Goal: Task Accomplishment & Management: Complete application form

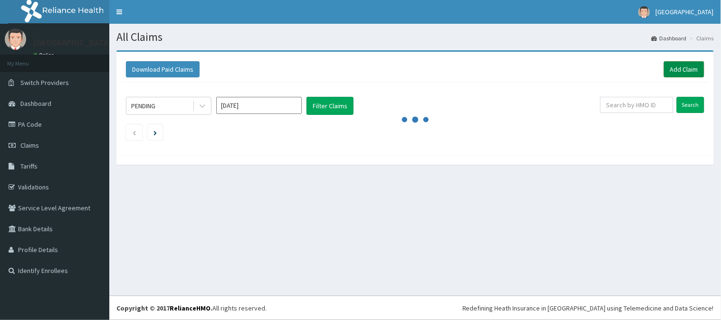
click at [690, 73] on link "Add Claim" at bounding box center [684, 69] width 40 height 16
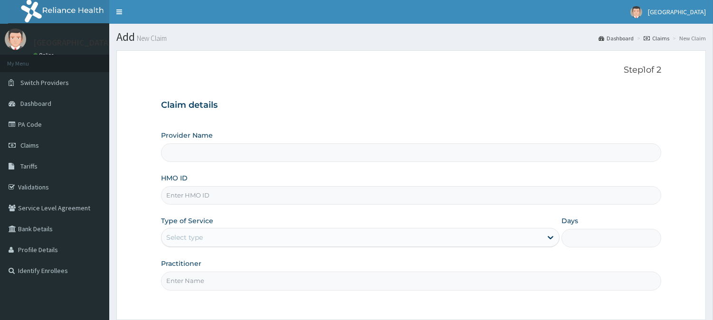
click at [303, 200] on input "HMO ID" at bounding box center [411, 195] width 500 height 19
type input "[GEOGRAPHIC_DATA]"
type input "SVE/10014/A"
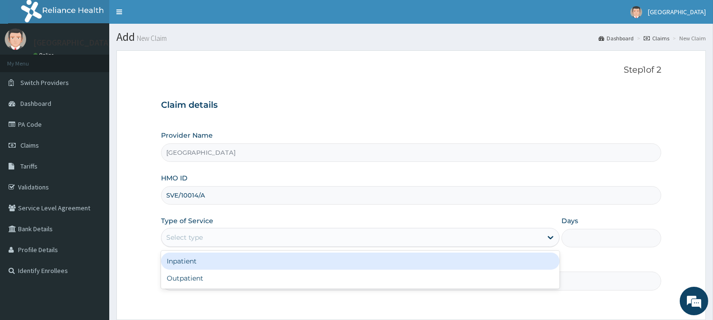
click at [295, 234] on div "Select type" at bounding box center [352, 237] width 381 height 15
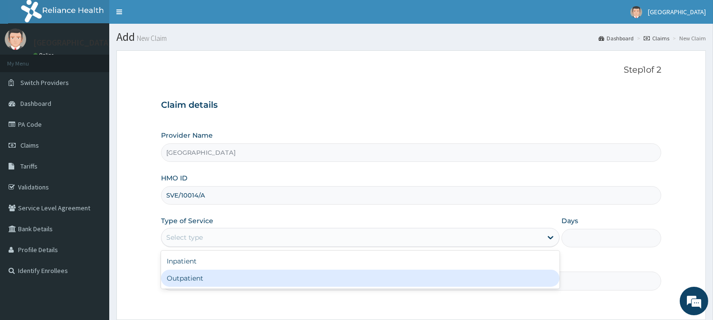
click at [281, 272] on div "Outpatient" at bounding box center [360, 278] width 399 height 17
type input "1"
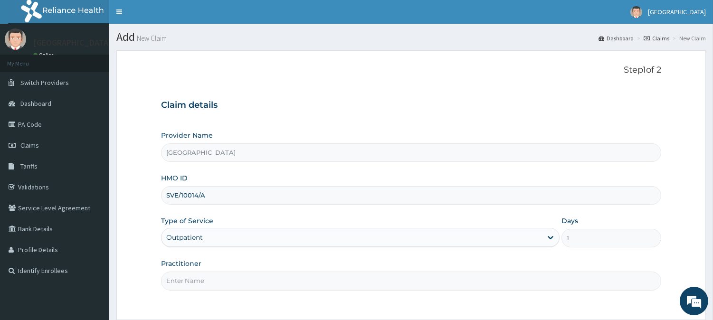
click at [281, 272] on input "Practitioner" at bounding box center [411, 281] width 500 height 19
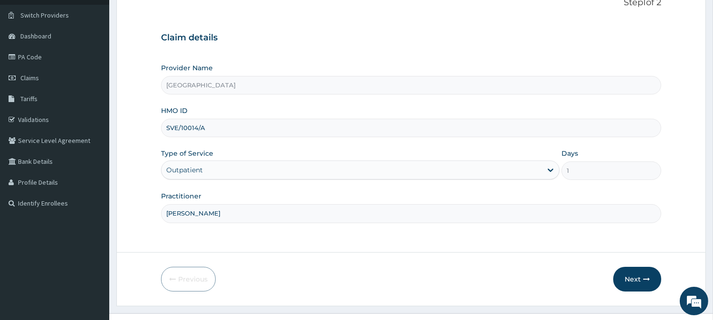
scroll to position [85, 0]
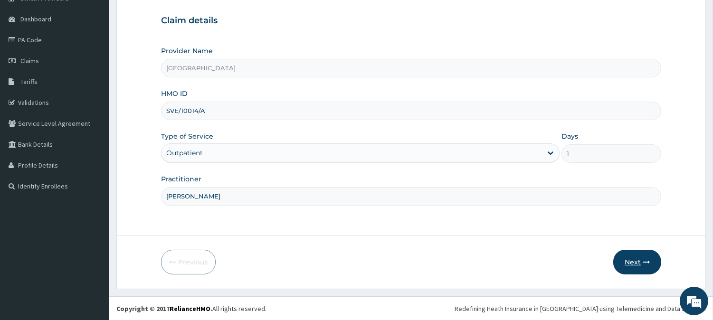
type input "DR AFOLARIN"
click at [628, 259] on button "Next" at bounding box center [637, 262] width 48 height 25
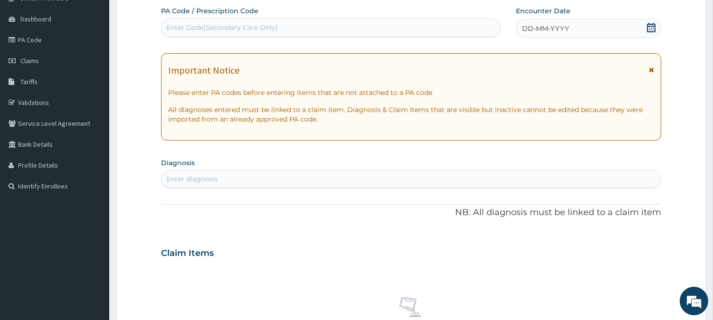
click at [302, 36] on div "Enter Code(Secondary Care Only)" at bounding box center [331, 27] width 340 height 19
paste input "PA/5FA305"
type input "PA/5FA305"
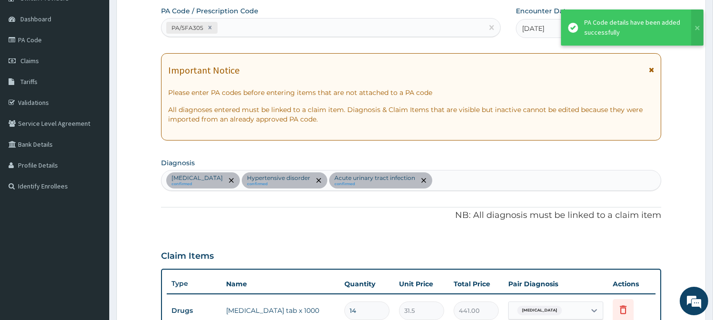
scroll to position [334, 0]
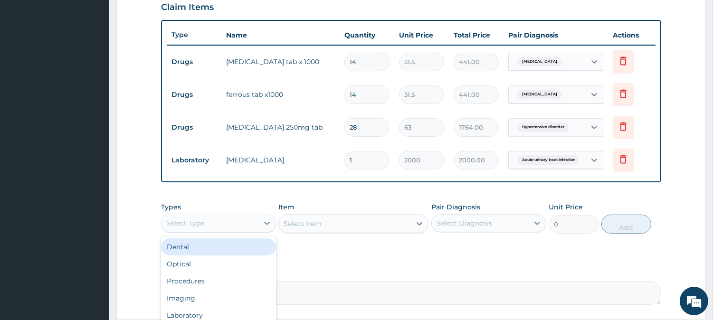
click at [258, 220] on div "Select Type" at bounding box center [210, 223] width 97 height 15
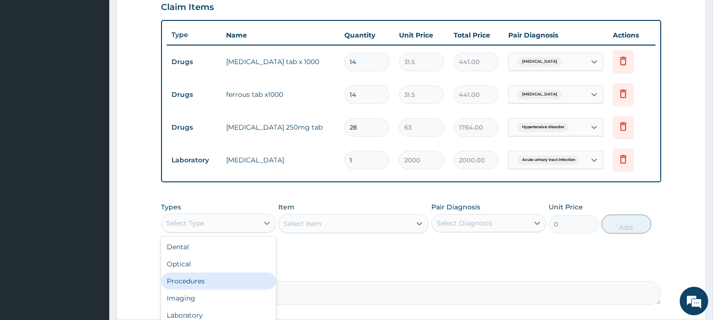
click at [228, 277] on div "Procedures" at bounding box center [218, 281] width 115 height 17
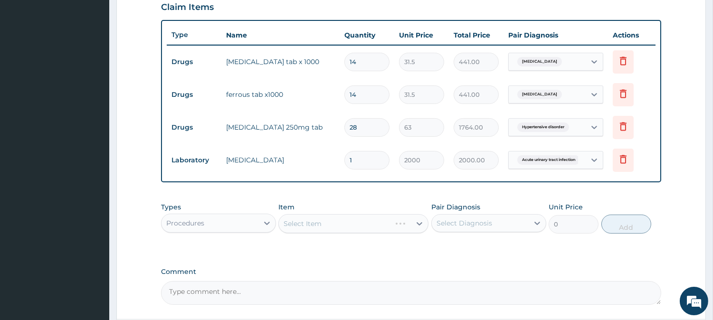
scroll to position [53, 0]
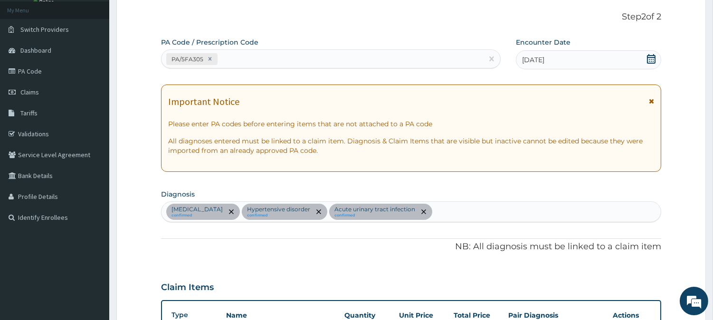
click at [468, 213] on div "Anemia confirmed Hypertensive disorder confirmed Acute urinary tract infection …" at bounding box center [411, 212] width 499 height 20
type input "SCURVY"
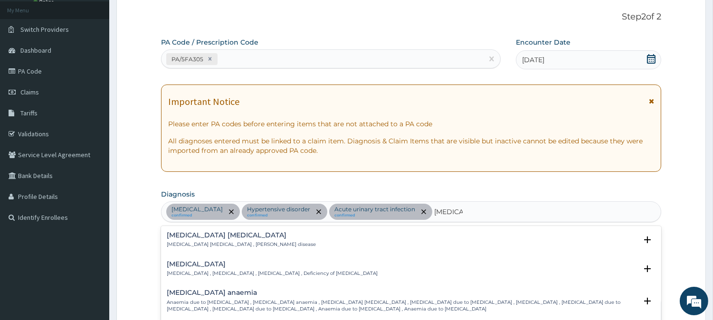
click at [332, 261] on h4 "Ascorbic acid deficiency" at bounding box center [272, 264] width 211 height 7
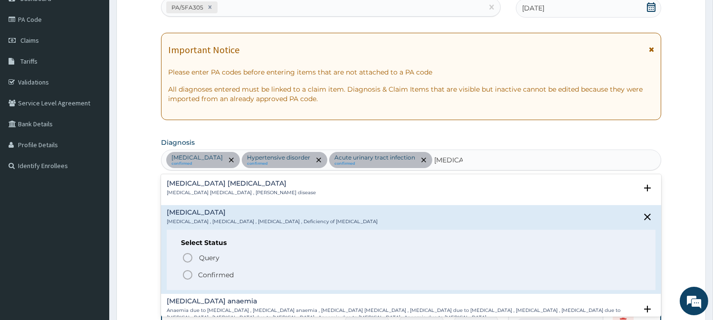
scroll to position [151, 0]
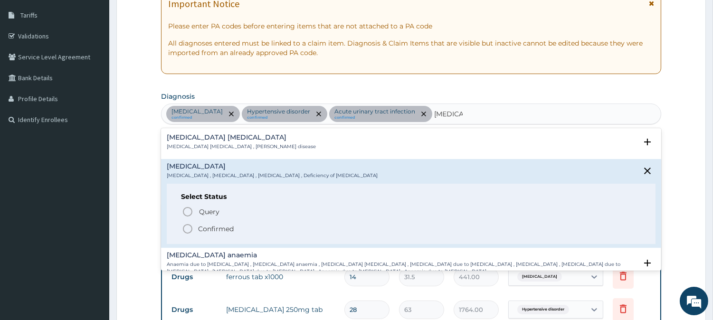
click at [205, 225] on p "Confirmed" at bounding box center [216, 229] width 36 height 10
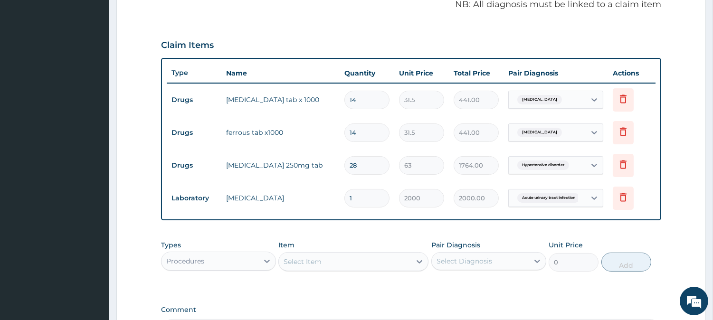
scroll to position [418, 0]
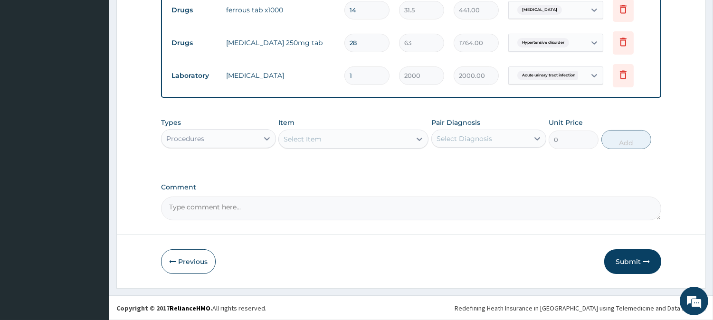
click at [458, 143] on div "Select Diagnosis" at bounding box center [465, 139] width 56 height 10
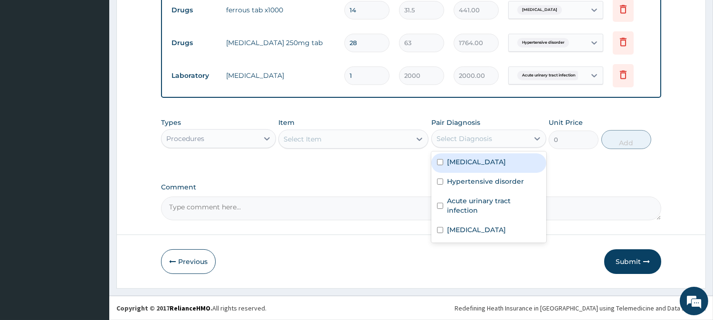
click at [457, 162] on label "Anemia" at bounding box center [476, 162] width 59 height 10
checkbox input "true"
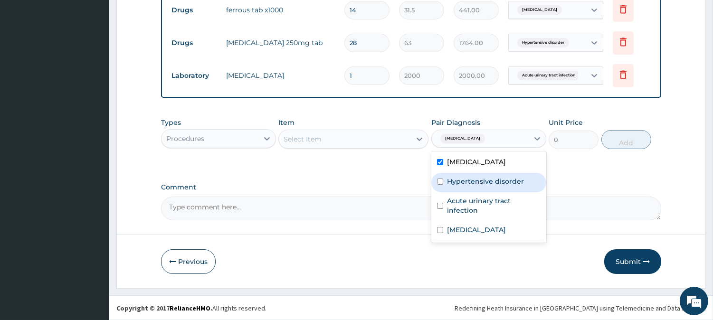
click at [457, 178] on label "Hypertensive disorder" at bounding box center [485, 182] width 77 height 10
checkbox input "true"
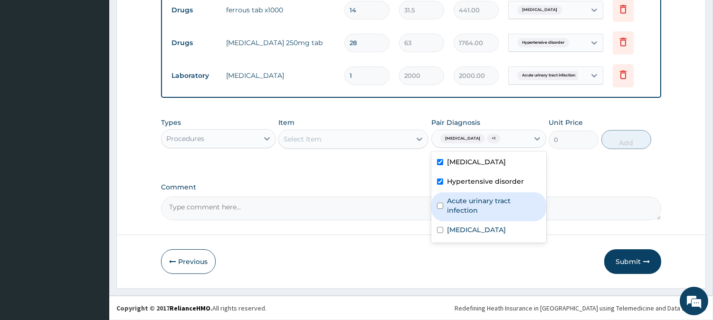
click at [452, 203] on label "Acute urinary tract infection" at bounding box center [494, 205] width 94 height 19
checkbox input "true"
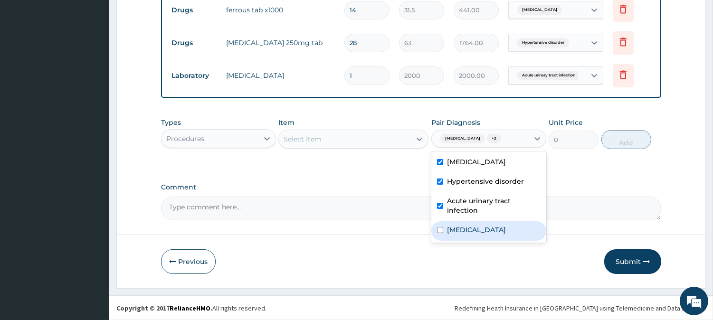
click at [457, 225] on label "Ascorbic acid deficiency" at bounding box center [476, 230] width 59 height 10
checkbox input "true"
click at [337, 139] on div "Select Item" at bounding box center [345, 139] width 132 height 15
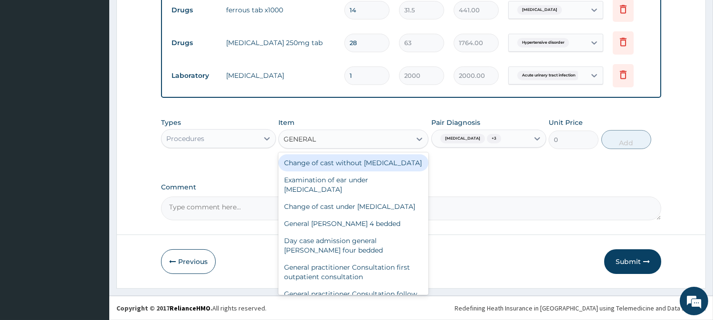
type input "GENERAL P"
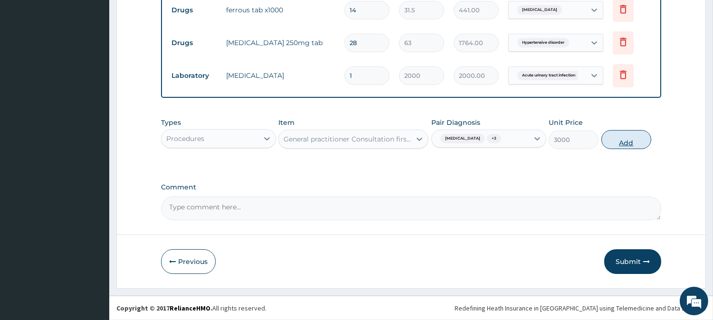
click at [619, 134] on button "Add" at bounding box center [627, 139] width 50 height 19
type input "0"
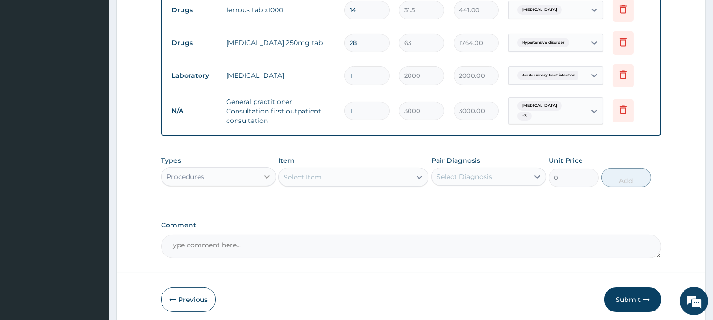
click at [259, 177] on div at bounding box center [266, 176] width 17 height 17
click at [488, 173] on div "Select Diagnosis" at bounding box center [465, 177] width 56 height 10
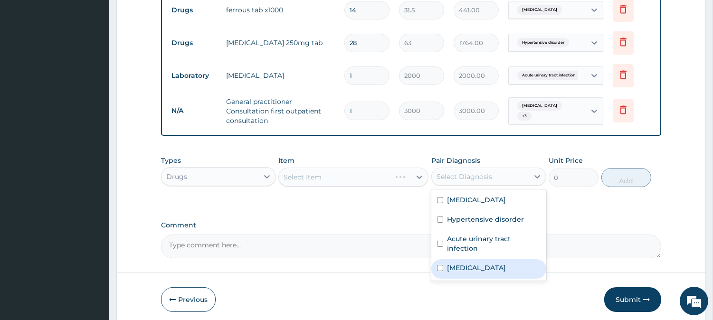
click at [453, 259] on div "Ascorbic acid deficiency" at bounding box center [488, 268] width 115 height 19
checkbox input "true"
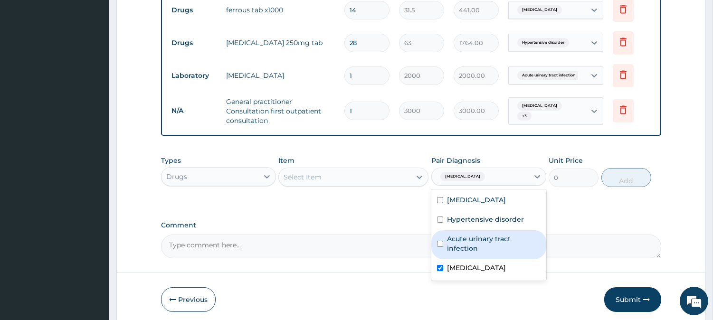
click at [364, 168] on div "Select Item" at bounding box center [353, 177] width 150 height 19
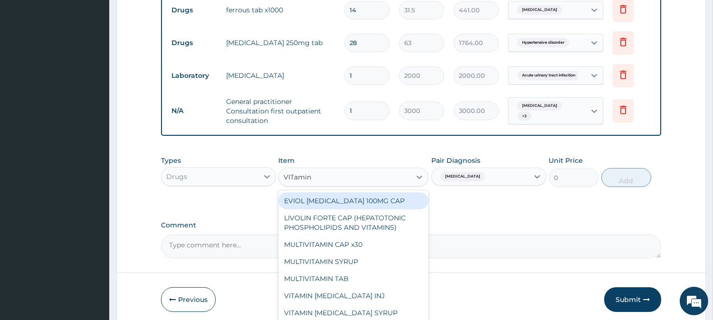
type input "VITamin c"
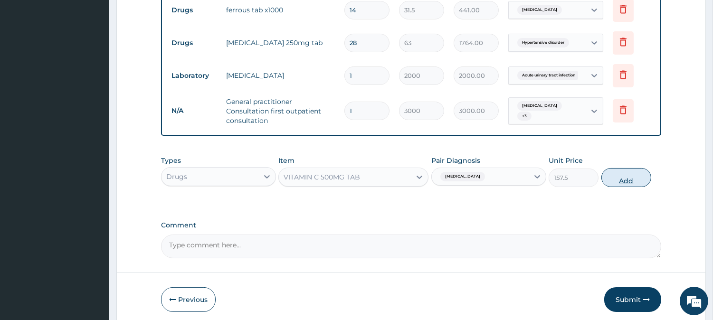
click at [623, 172] on button "Add" at bounding box center [627, 177] width 50 height 19
type input "0"
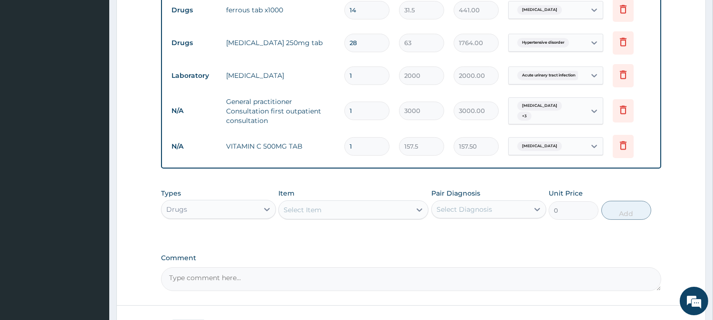
type input "14"
type input "2205.00"
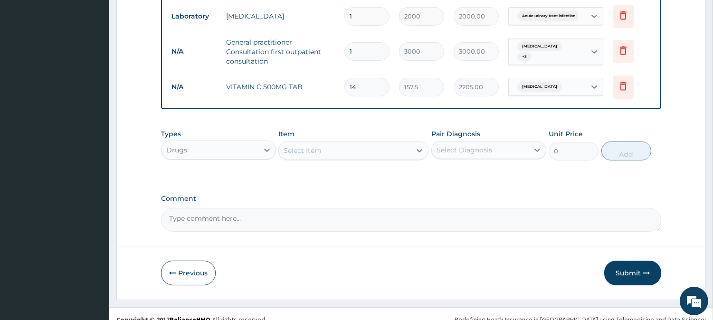
scroll to position [488, 0]
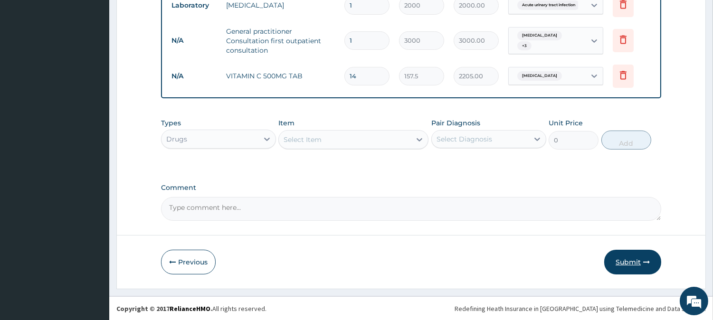
type input "14"
click at [638, 260] on button "Submit" at bounding box center [632, 262] width 57 height 25
